Goal: Task Accomplishment & Management: Manage account settings

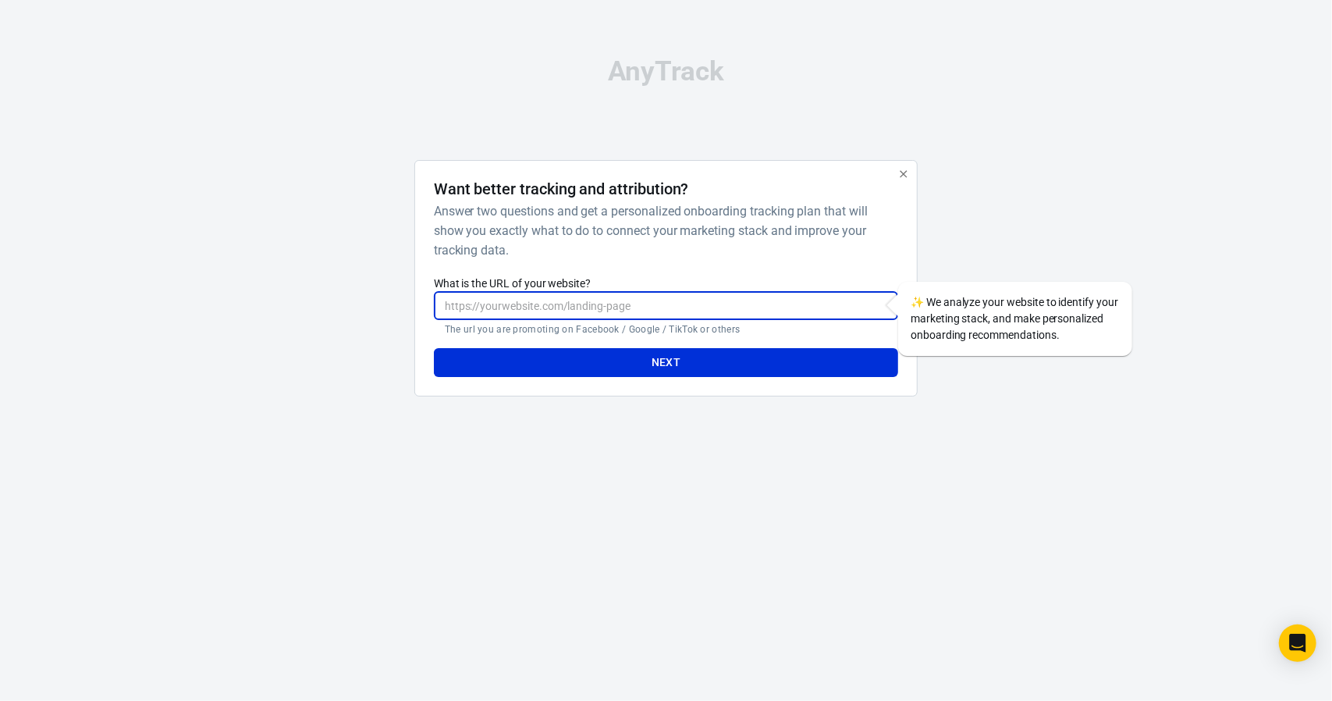
click at [689, 318] on input "What is the URL of your website?" at bounding box center [666, 305] width 464 height 29
type input "isokor.pl"
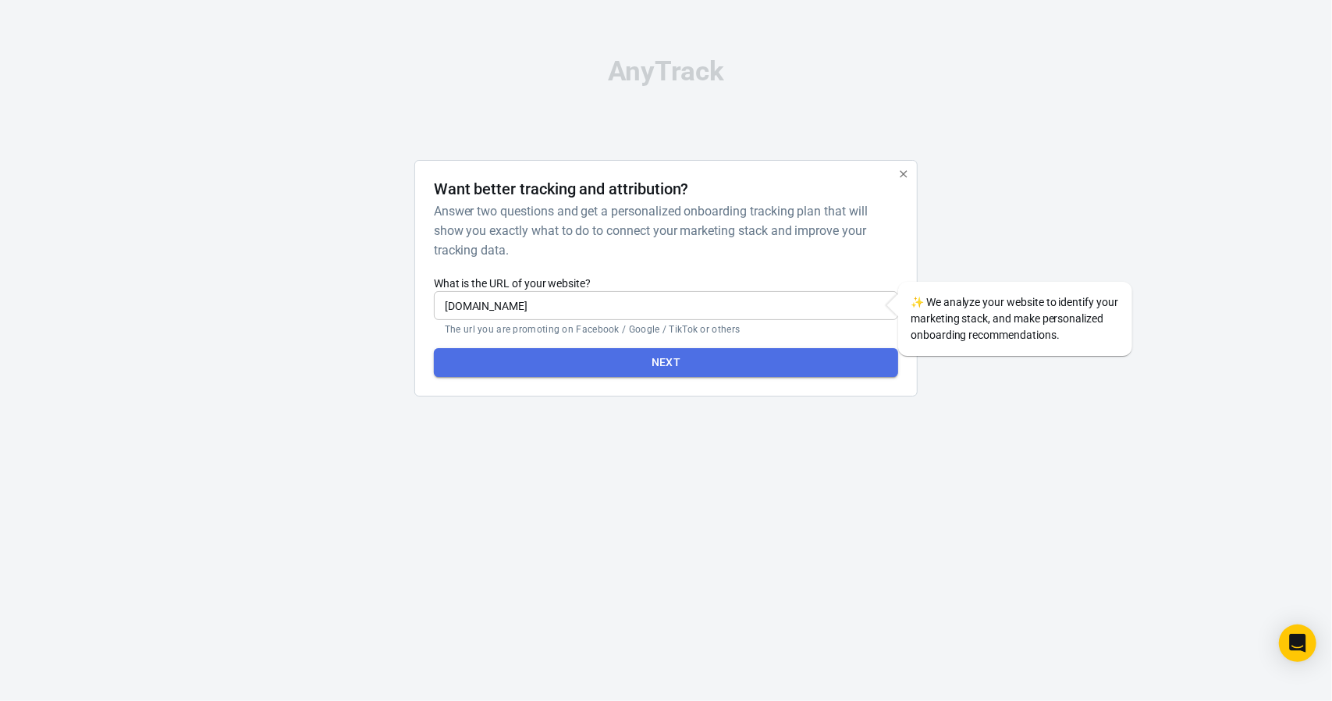
click at [734, 367] on button "Next" at bounding box center [666, 362] width 464 height 29
click at [708, 364] on button "Next" at bounding box center [666, 362] width 464 height 29
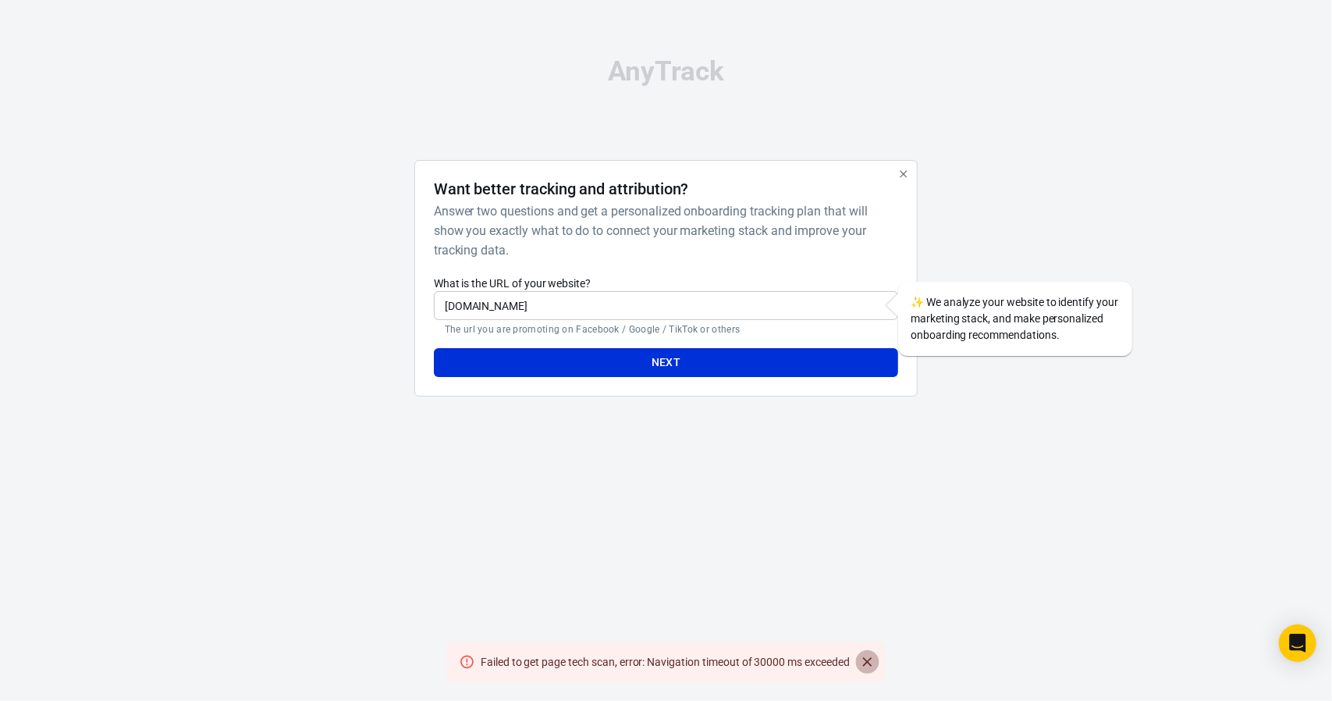
click at [869, 661] on icon "Close" at bounding box center [867, 661] width 9 height 9
click at [1120, 295] on div "✨ We analyze your website to identify your marketing stack, and make personaliz…" at bounding box center [1015, 319] width 234 height 74
click at [739, 355] on button "Next" at bounding box center [666, 362] width 464 height 29
click at [907, 176] on icon "button" at bounding box center [903, 173] width 7 height 7
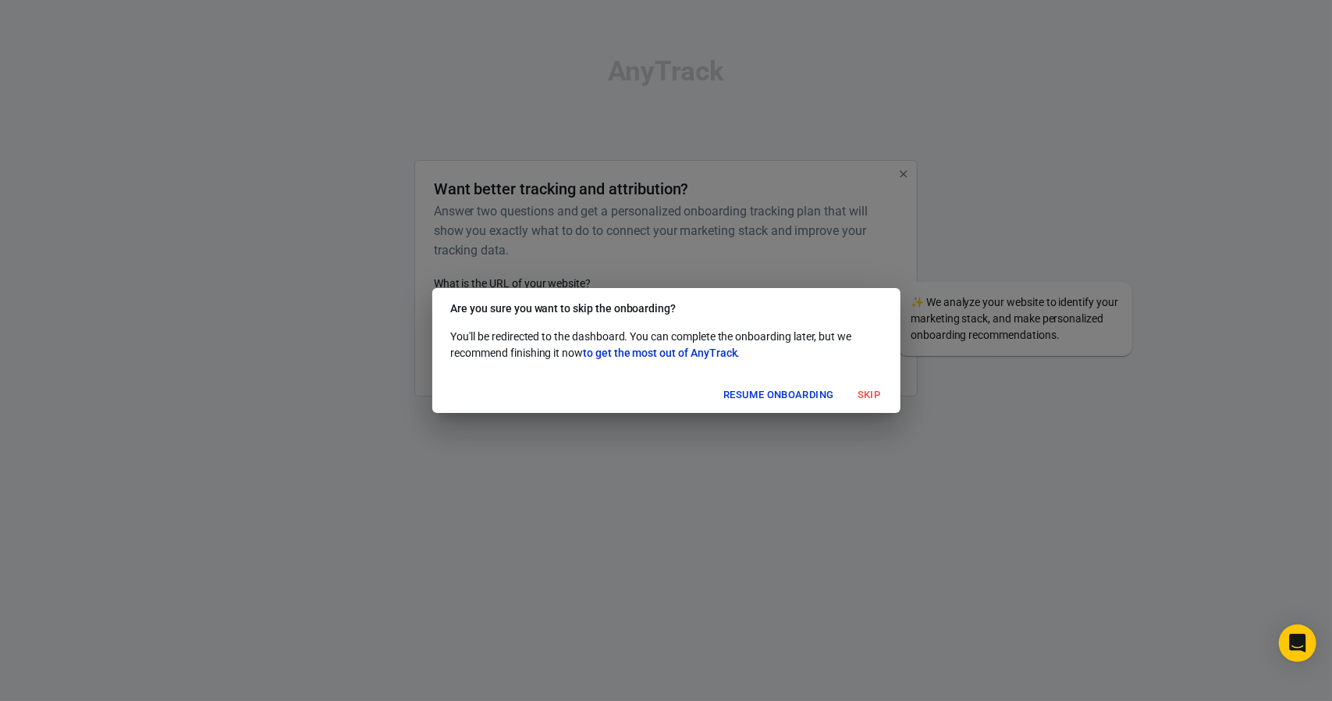
click at [872, 396] on button "Skip" at bounding box center [869, 395] width 50 height 24
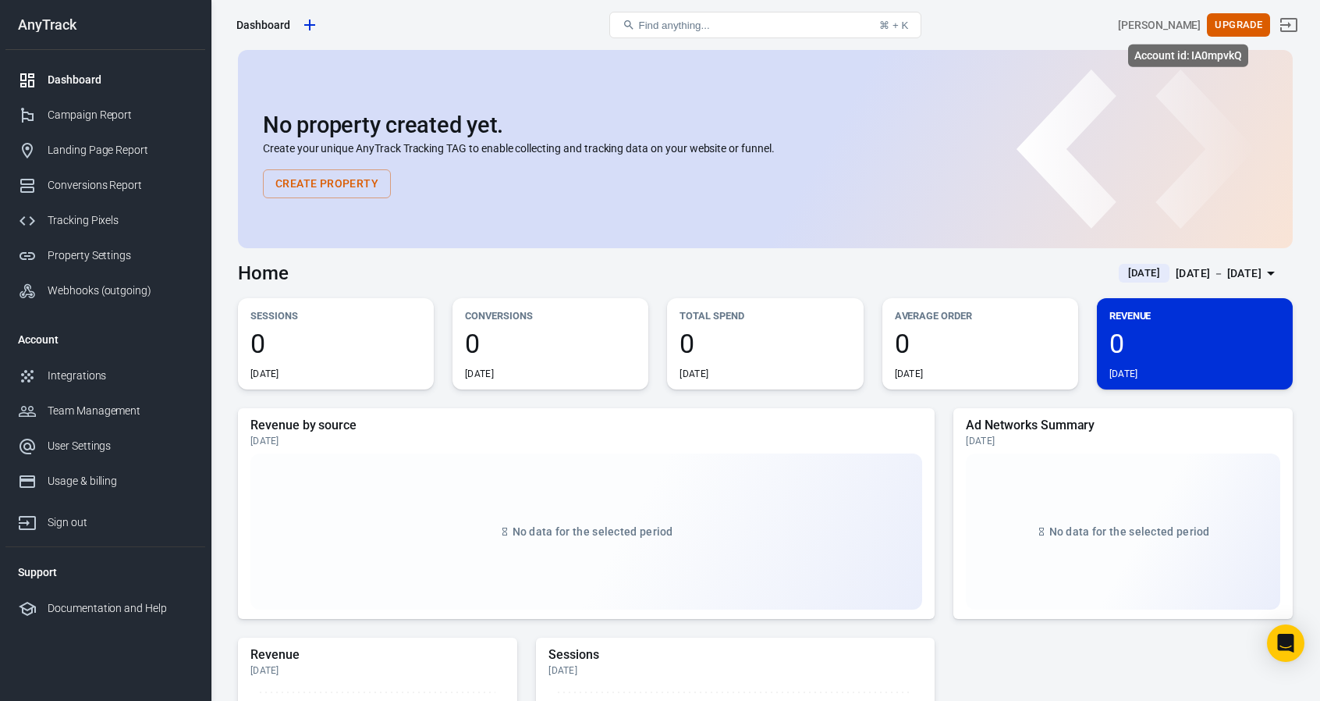
click at [1188, 28] on div "Timo Dive" at bounding box center [1159, 25] width 83 height 16
click at [1189, 50] on body "Dashboard Find anything... ⌘ + K Timo Dive Upgrade AnyTrack Dashboard Campaign …" at bounding box center [660, 656] width 1320 height 1213
click at [90, 411] on div "Team Management" at bounding box center [120, 411] width 145 height 16
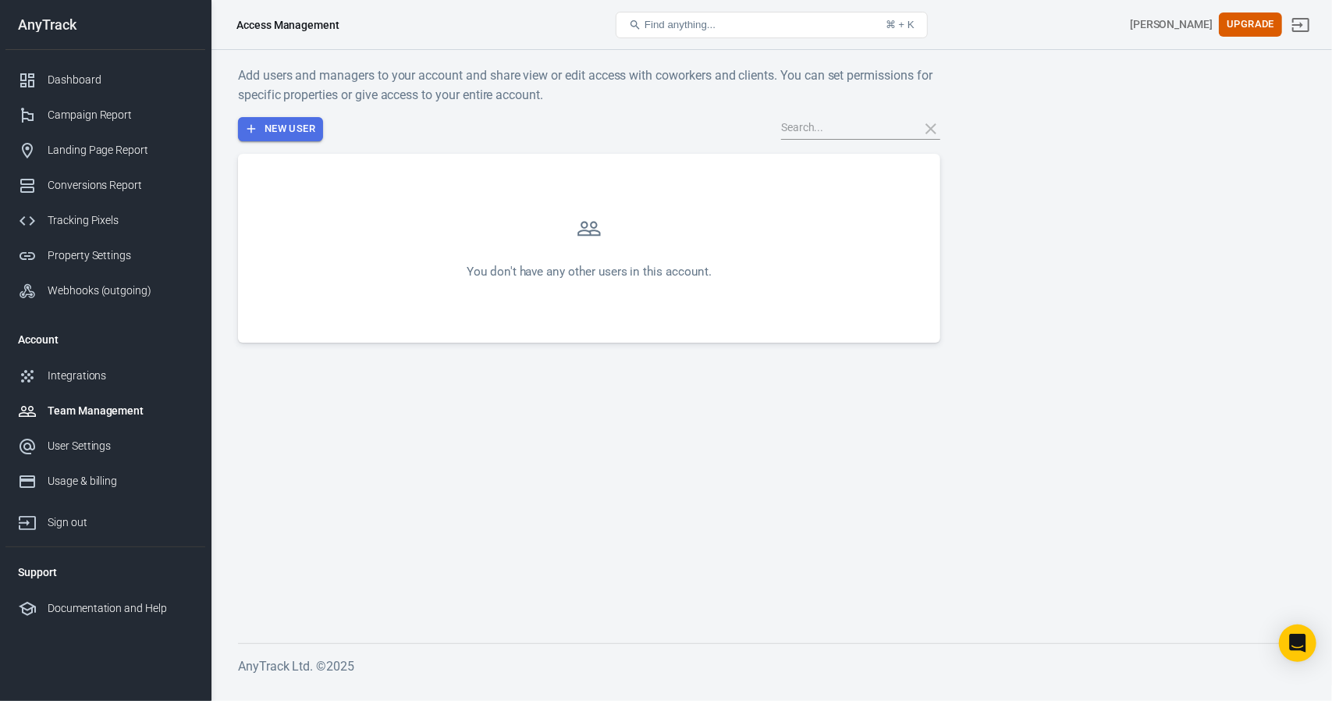
click at [294, 117] on button "New User" at bounding box center [280, 129] width 85 height 24
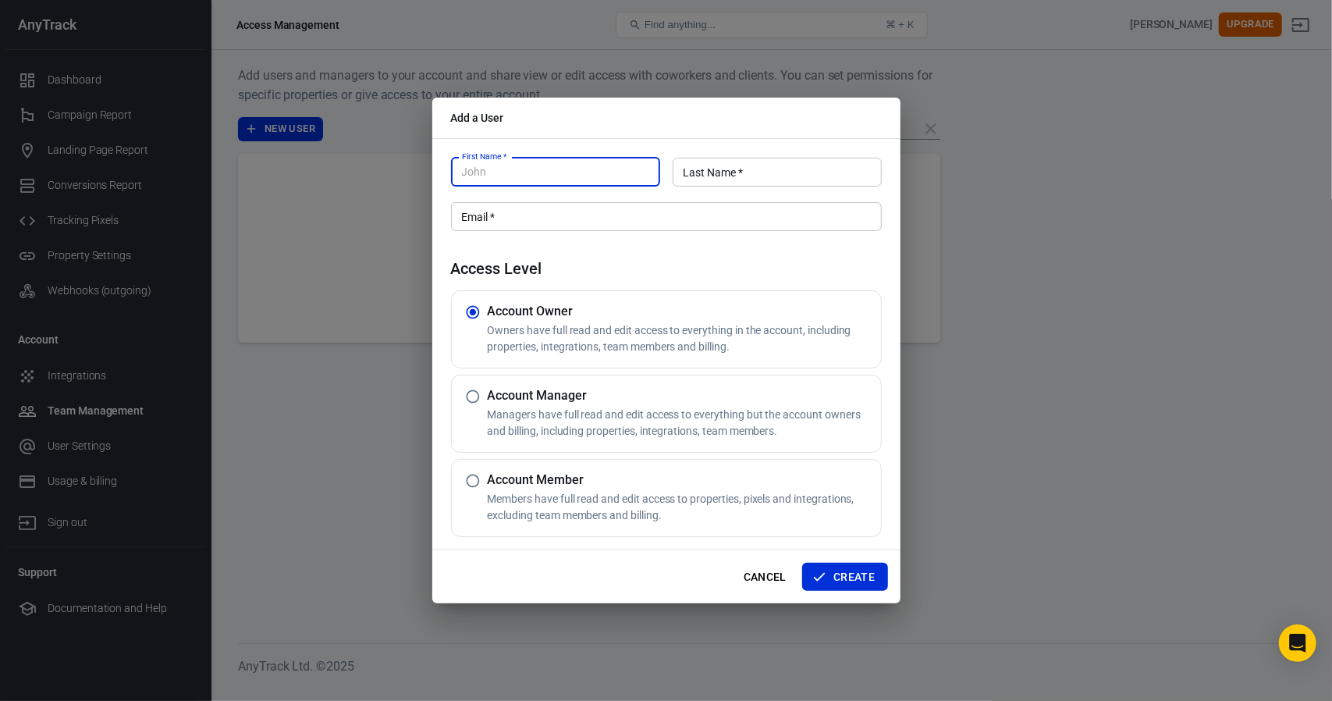
click at [551, 179] on input "First Name   *" at bounding box center [555, 172] width 209 height 29
type input "Maciek"
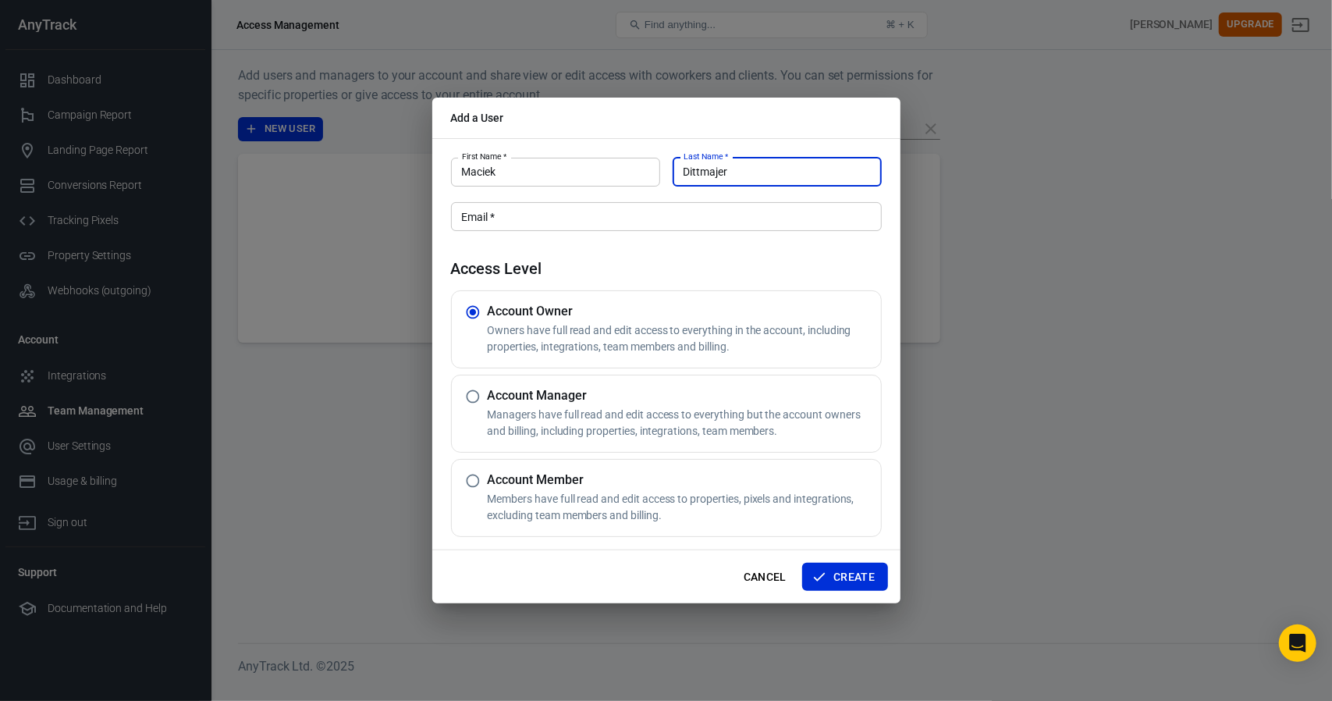
type input "Dittmajer"
click at [566, 218] on input "Email   *" at bounding box center [666, 216] width 431 height 29
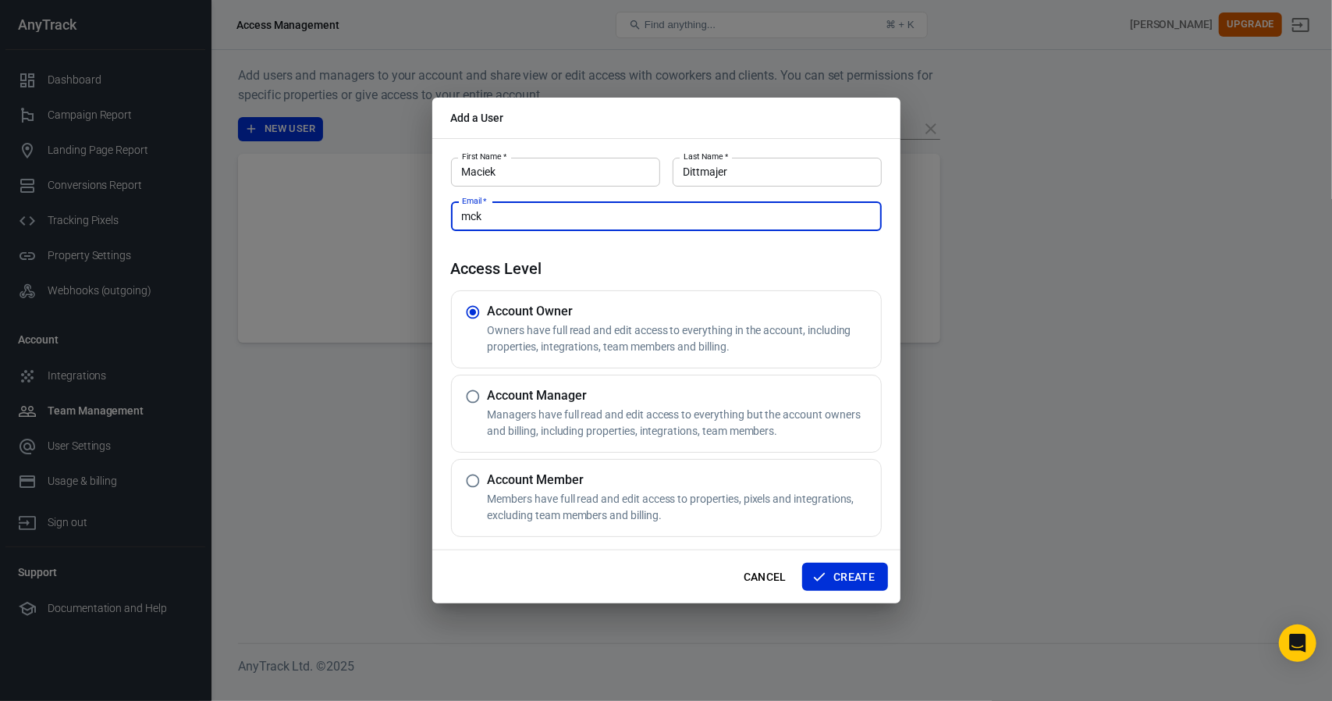
type input "mck"
click at [537, 399] on h5 "Account Manager" at bounding box center [681, 396] width 387 height 16
radio input "false"
radio input "true"
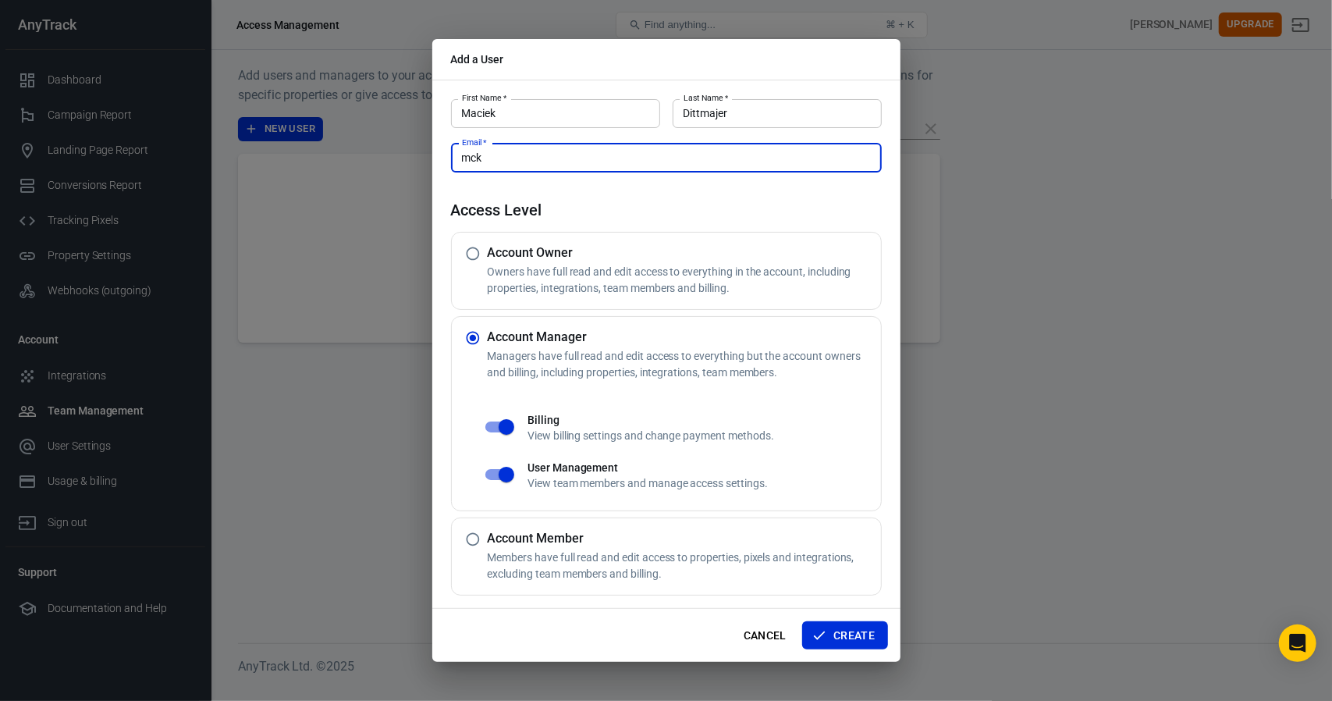
drag, startPoint x: 545, startPoint y: 165, endPoint x: 272, endPoint y: 174, distance: 272.5
click at [272, 174] on div "Add a User First Name   * Maciek First Name   * Last Name   * Dittmajer Last Na…" at bounding box center [666, 350] width 1332 height 701
paste input "@inhouse-experts.pl"
type input "mck@inhouse-experts.pl"
click at [845, 633] on button "Create" at bounding box center [844, 635] width 85 height 29
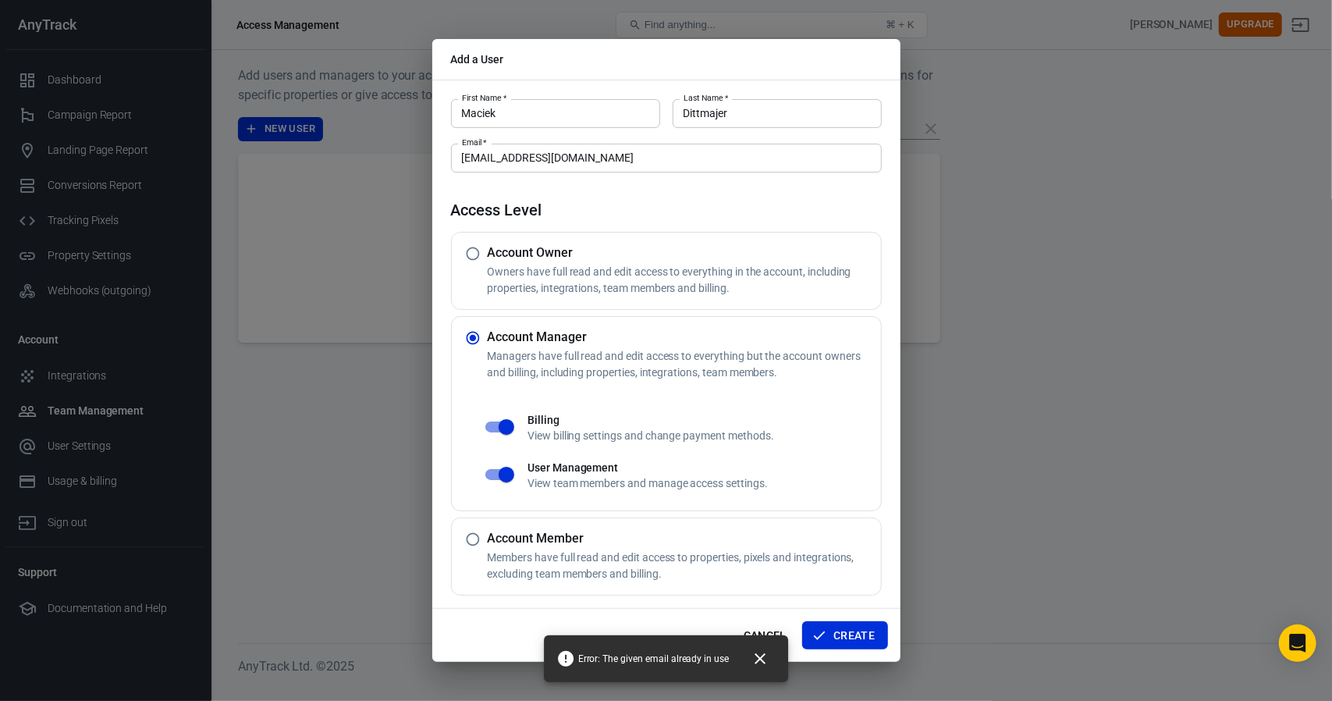
click at [762, 656] on icon "Close" at bounding box center [760, 658] width 19 height 19
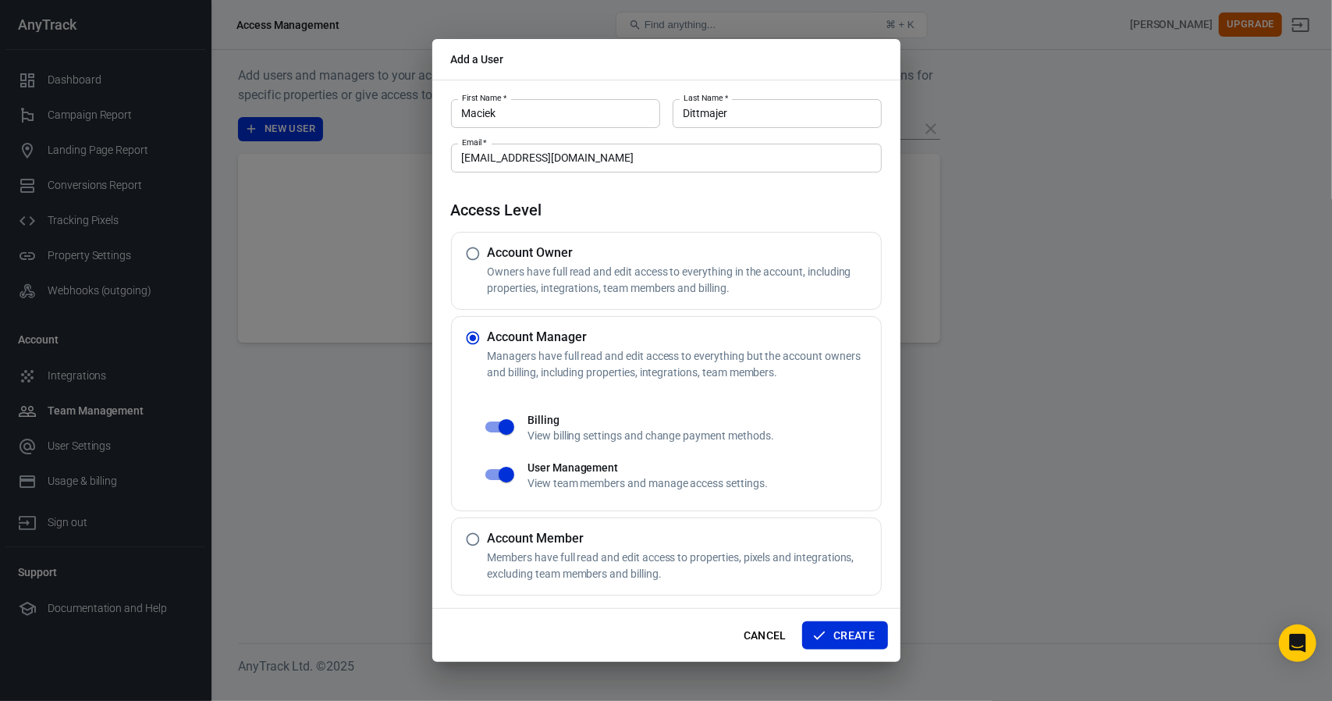
click at [470, 258] on input "radio" at bounding box center [473, 254] width 30 height 30
radio input "true"
radio input "false"
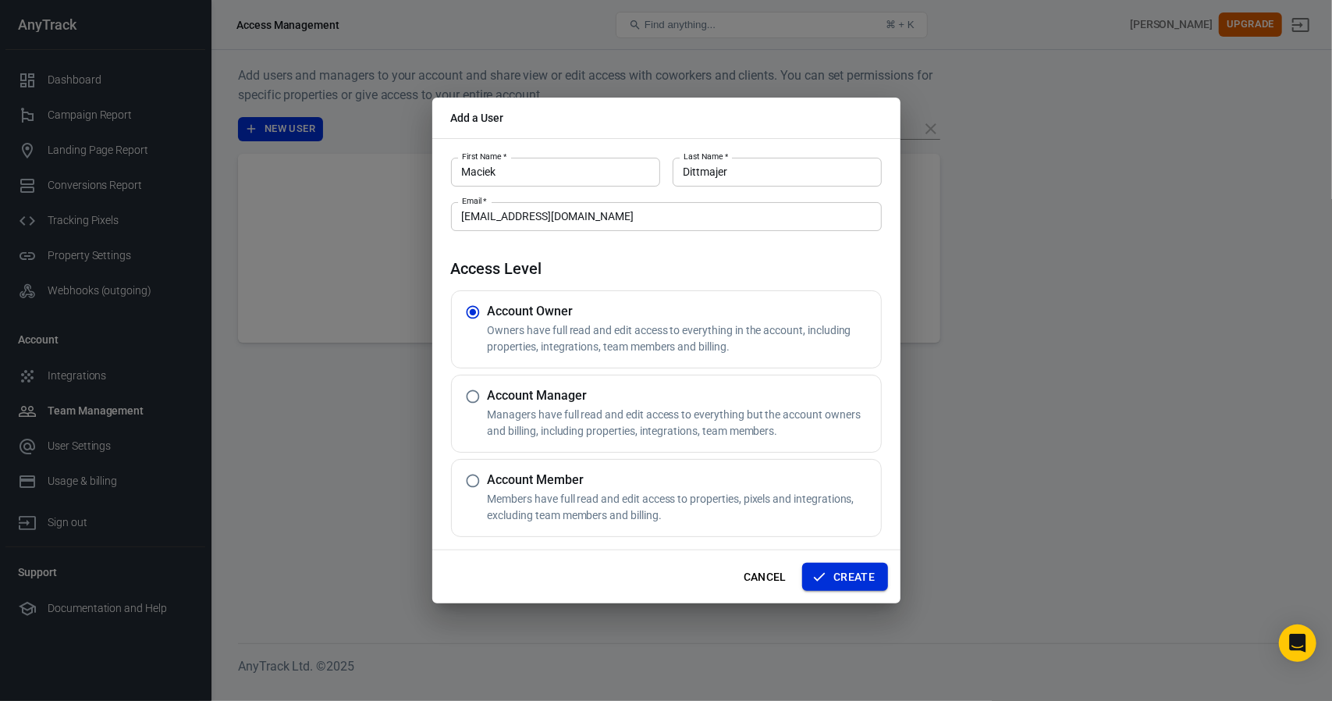
click at [846, 588] on button "Create" at bounding box center [844, 577] width 85 height 29
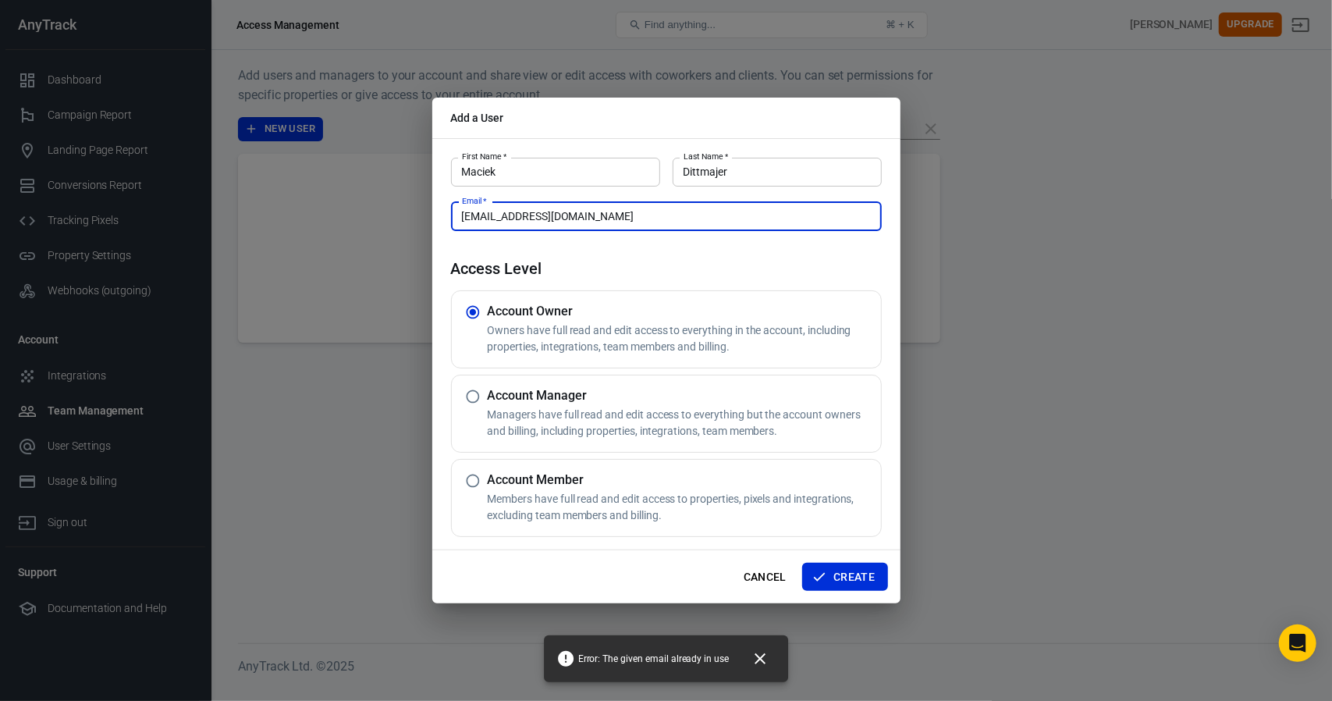
drag, startPoint x: 482, startPoint y: 216, endPoint x: 449, endPoint y: 220, distance: 33.8
click at [449, 220] on div "First Name   * Maciek First Name   * Last Name   * Dittmajer Last Name   * Emai…" at bounding box center [666, 344] width 468 height 412
type input "maciej@inhouse-experts.pl"
click at [867, 573] on button "Create" at bounding box center [844, 577] width 85 height 29
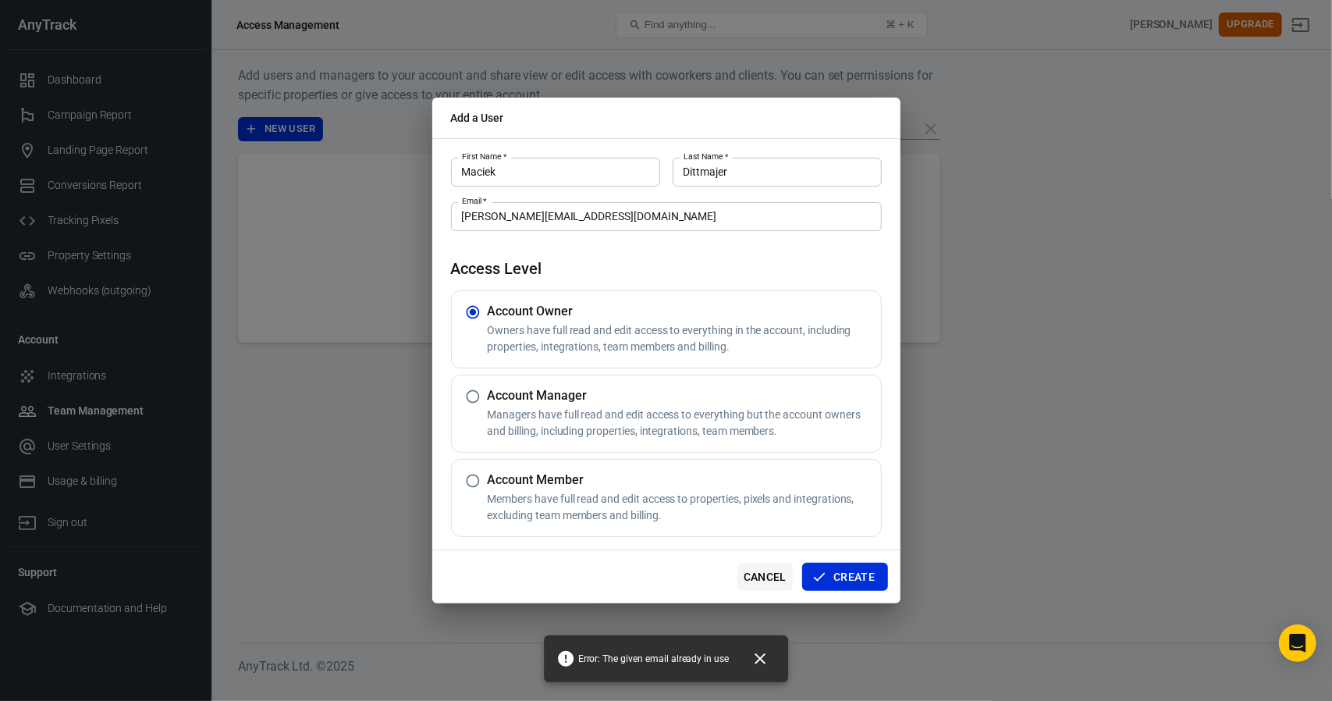
click at [776, 581] on button "Cancel" at bounding box center [764, 577] width 55 height 29
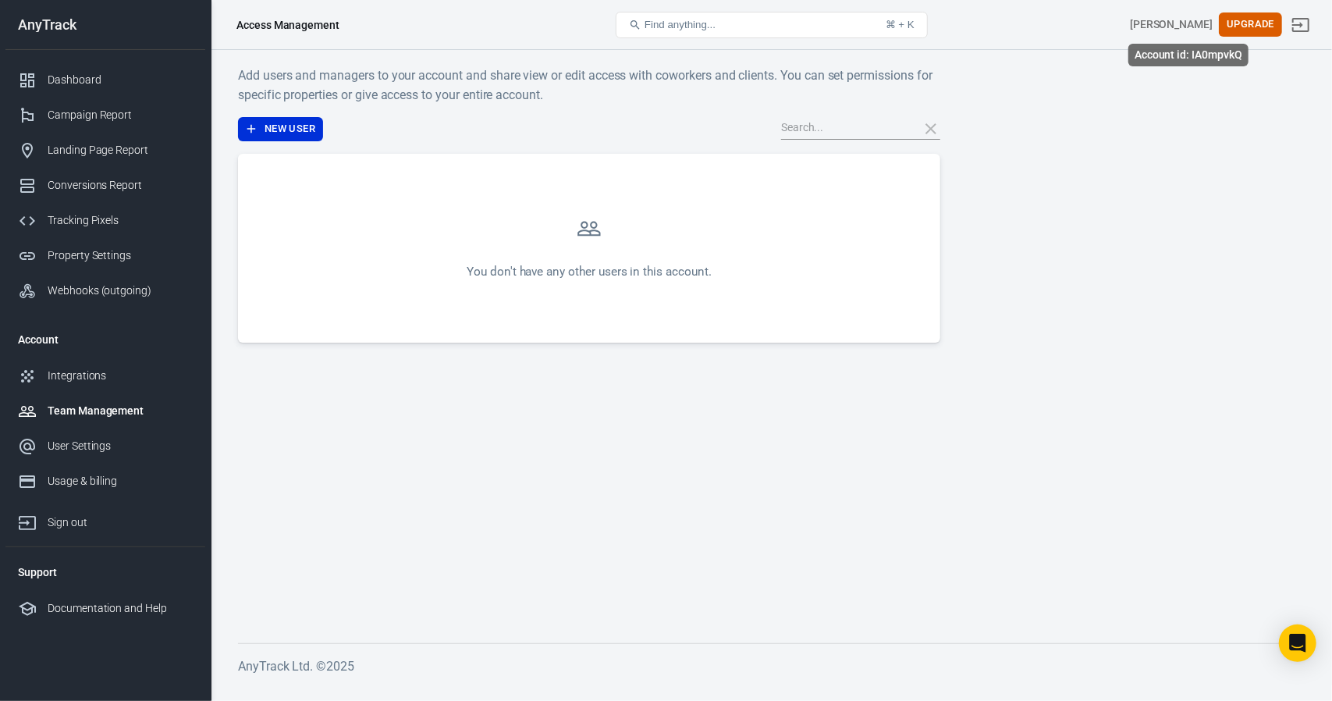
click at [1197, 27] on div "Timo Dive" at bounding box center [1171, 24] width 83 height 16
click at [1188, 46] on div "Account id: IA0mpvkQ" at bounding box center [1188, 55] width 120 height 23
click at [1187, 55] on div "Account id: IA0mpvkQ" at bounding box center [1188, 55] width 120 height 23
click at [92, 88] on link "Dashboard" at bounding box center [105, 79] width 200 height 35
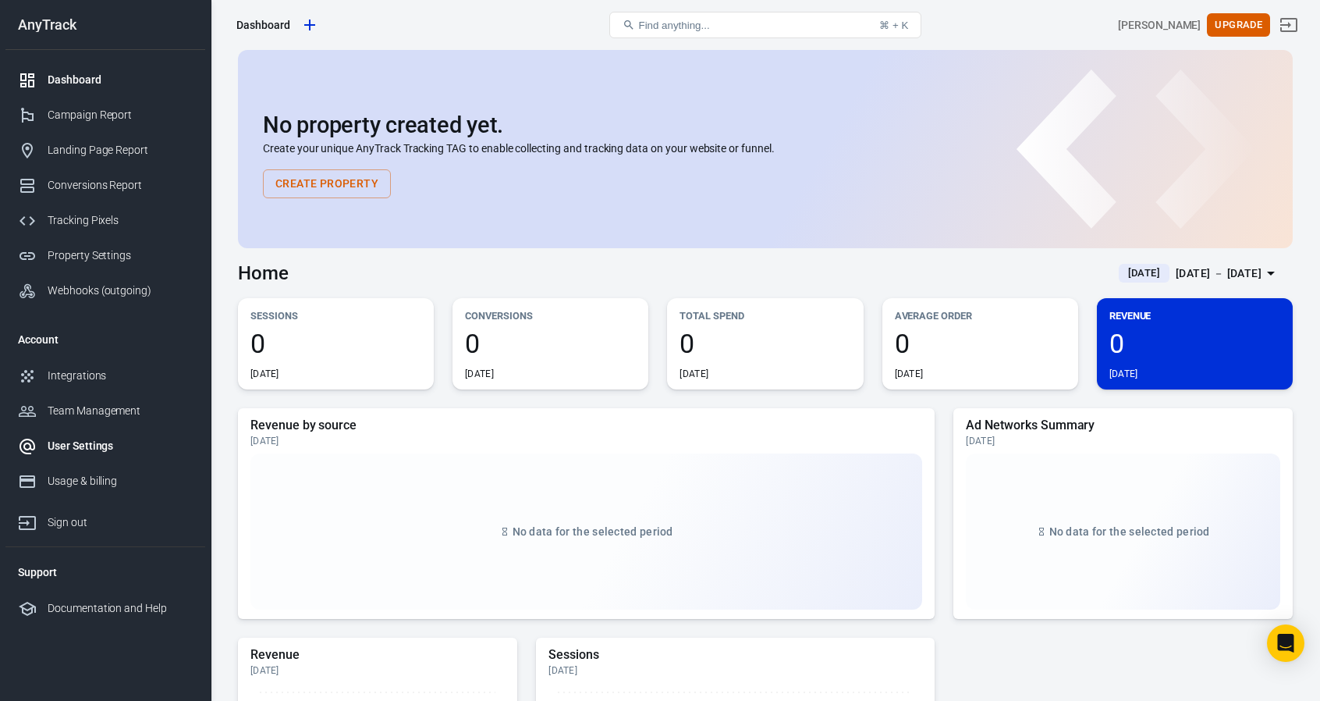
click at [72, 444] on div "User Settings" at bounding box center [120, 446] width 145 height 16
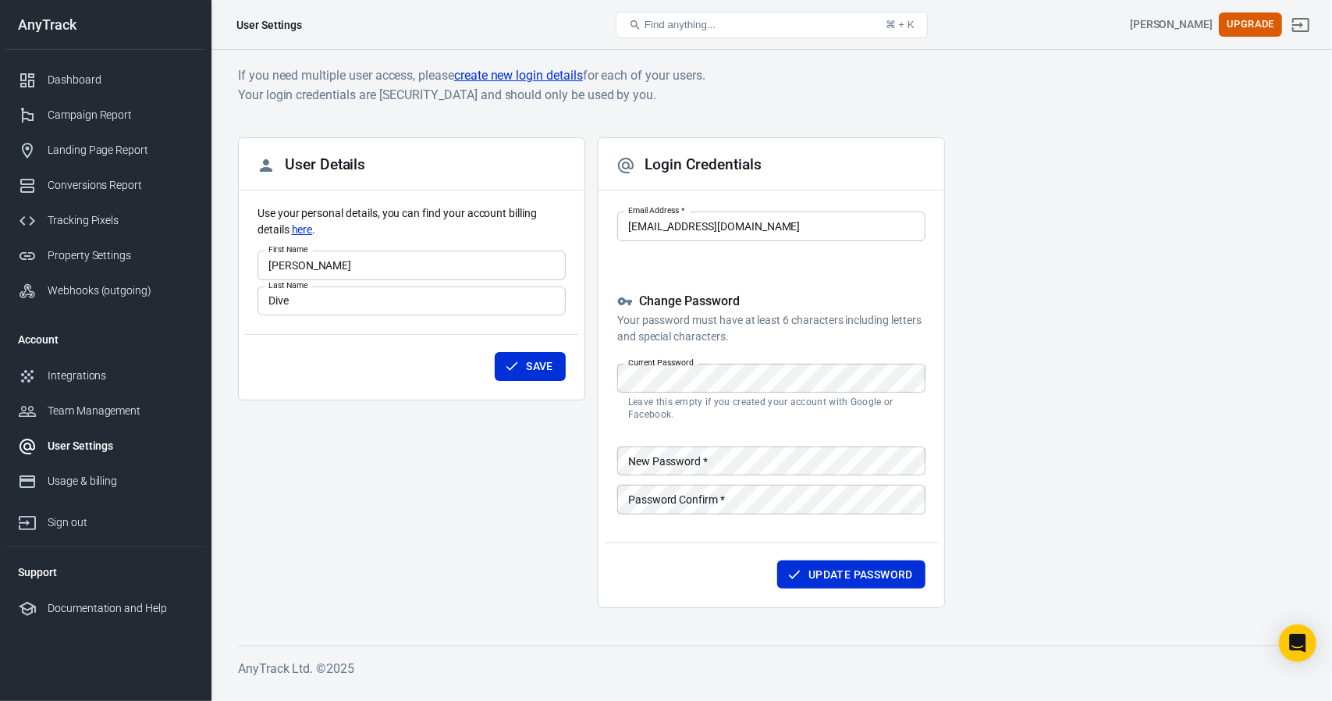
click at [874, 271] on div "Login Credentials Email Address   * tomekisokor@gmail.com Email Address   * Cha…" at bounding box center [771, 372] width 347 height 470
click at [870, 566] on button "Update Password" at bounding box center [851, 574] width 148 height 29
click at [1035, 272] on div "User Details Use your personal details, you can find your account billing detai…" at bounding box center [771, 378] width 1067 height 483
